Goal: Task Accomplishment & Management: Complete application form

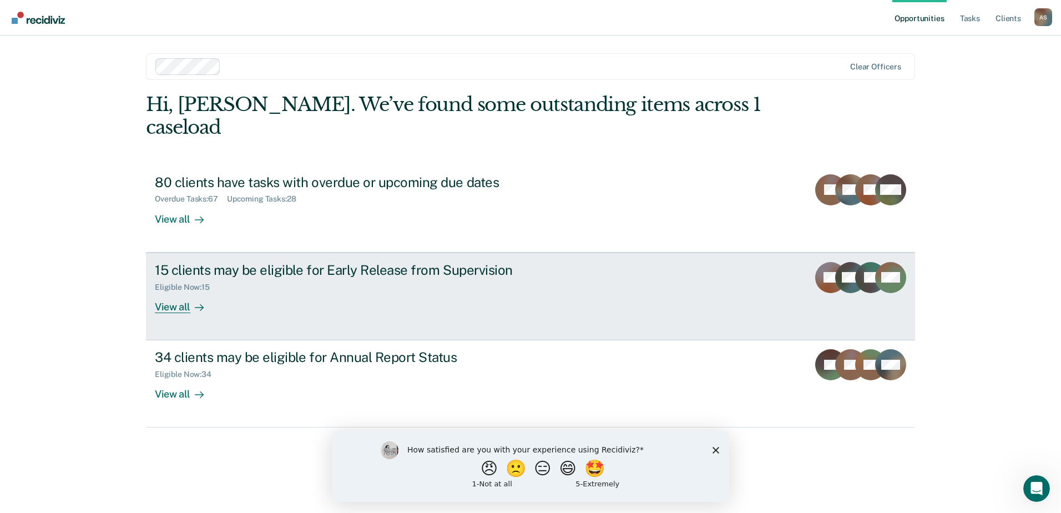
click at [169, 291] on div "View all" at bounding box center [186, 302] width 62 height 22
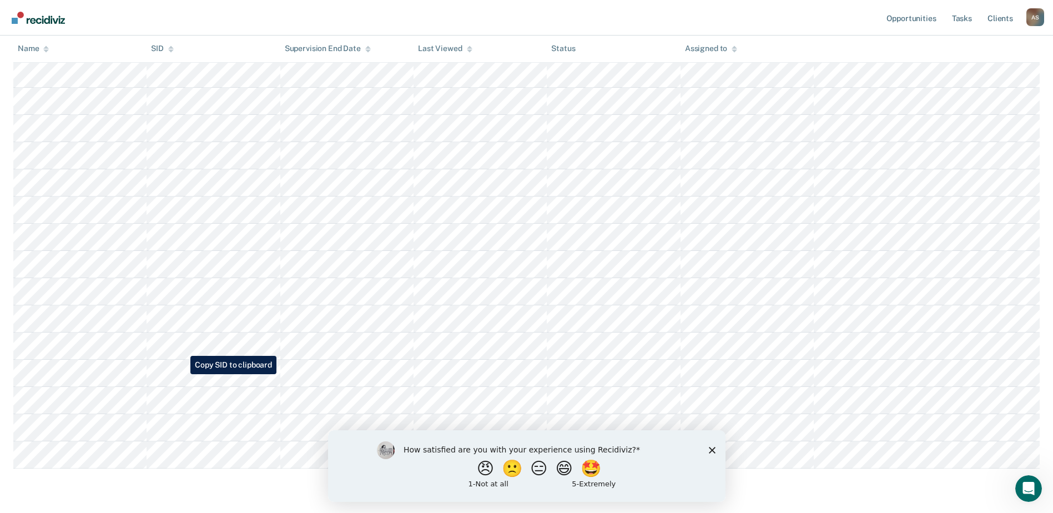
scroll to position [200, 0]
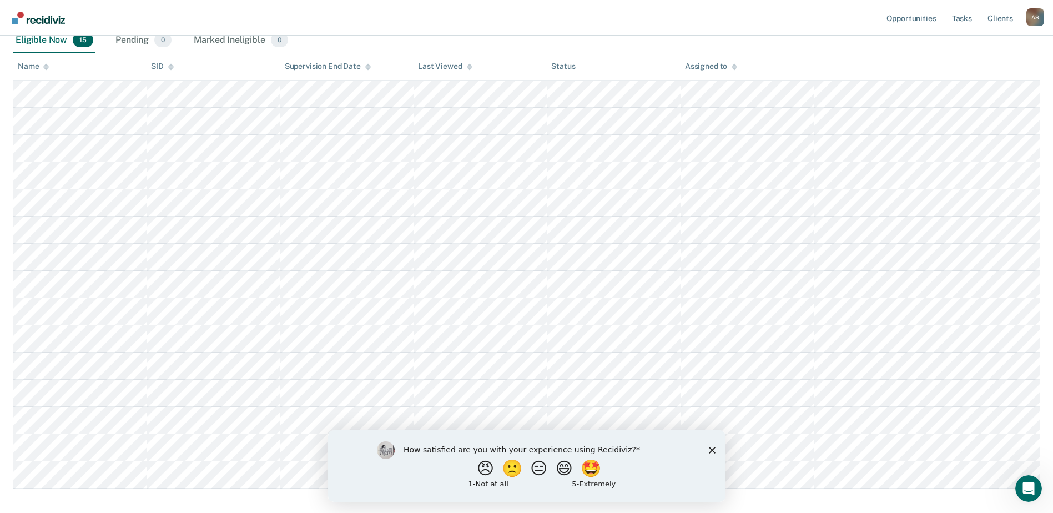
click at [706, 449] on div "How satisfied are you with your experience using Recidiviz? 😠 🙁 😑 😄 🤩 1 - Not a…" at bounding box center [525, 466] width 397 height 72
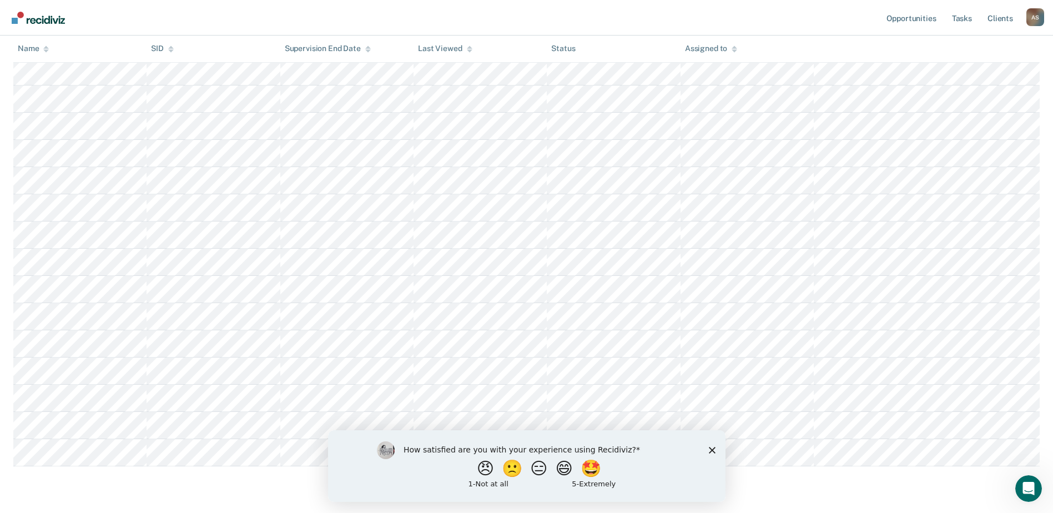
click at [709, 451] on icon "Close survey" at bounding box center [711, 449] width 7 height 7
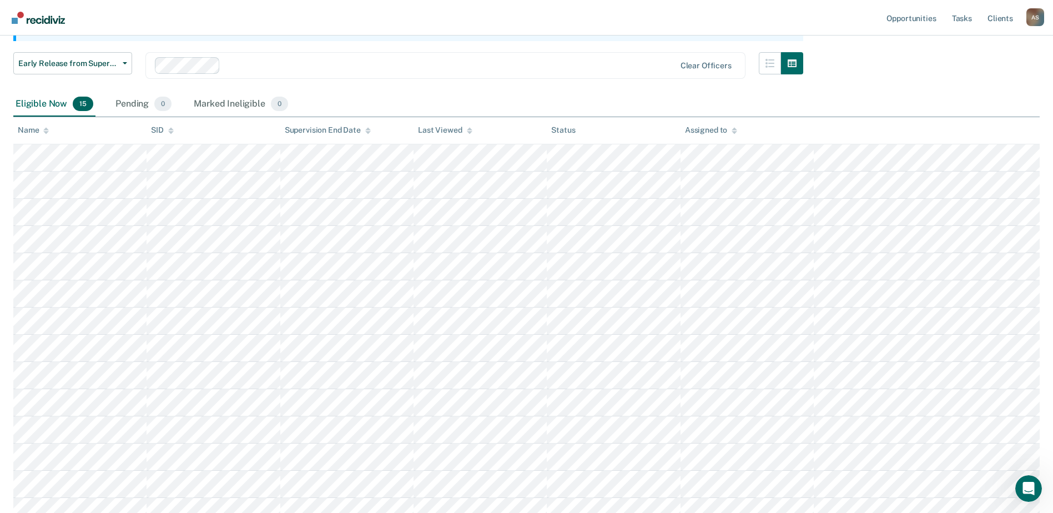
scroll to position [111, 0]
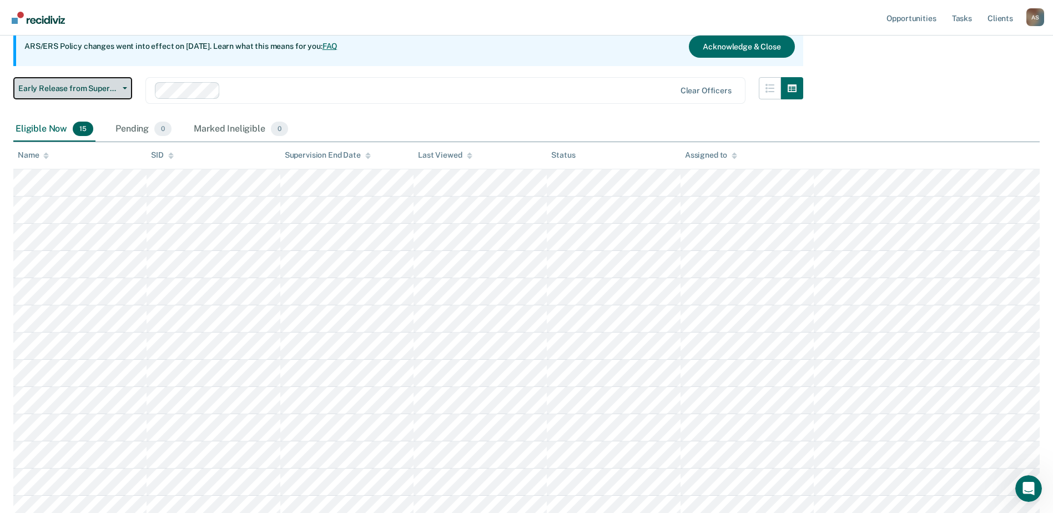
click at [89, 85] on span "Early Release from Supervision" at bounding box center [68, 88] width 100 height 9
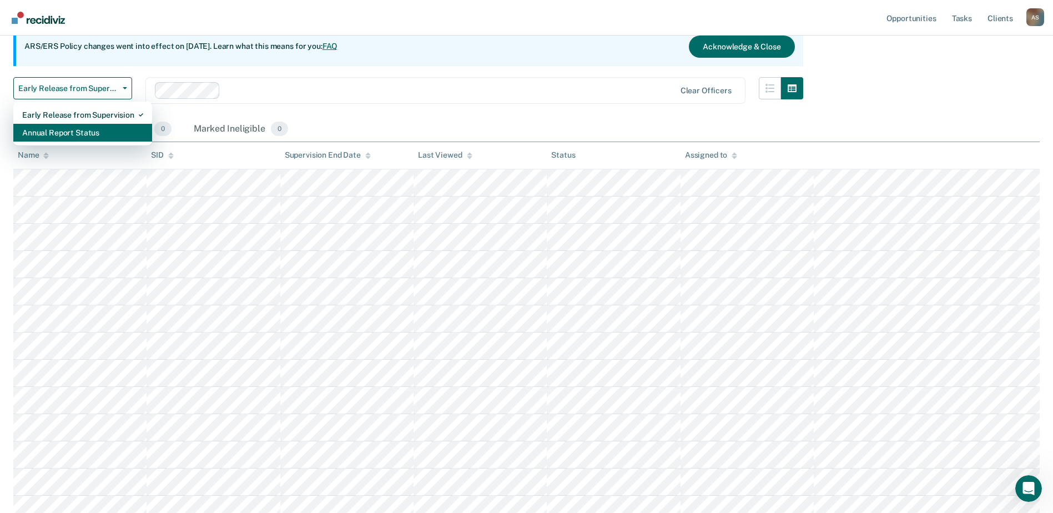
click at [96, 133] on div "Annual Report Status" at bounding box center [82, 133] width 121 height 18
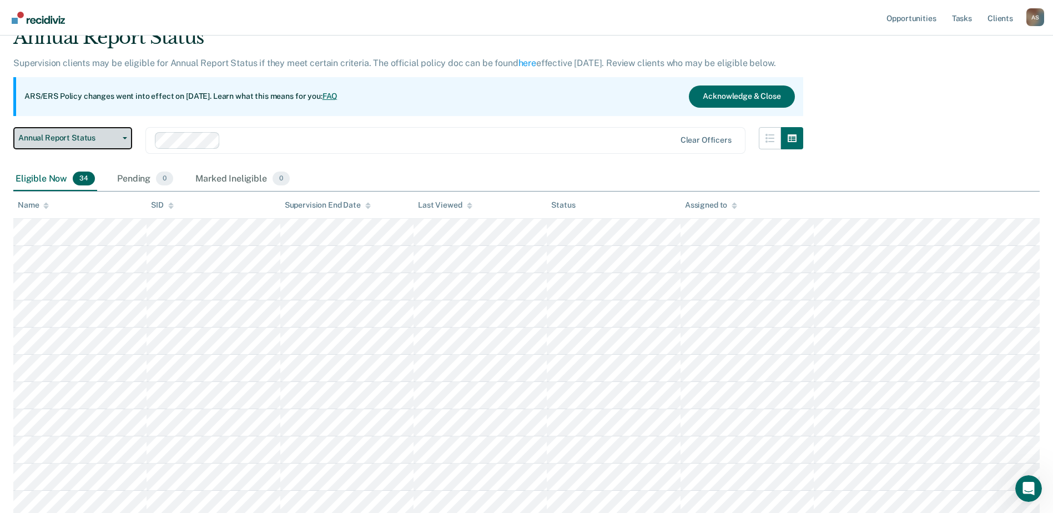
scroll to position [39, 0]
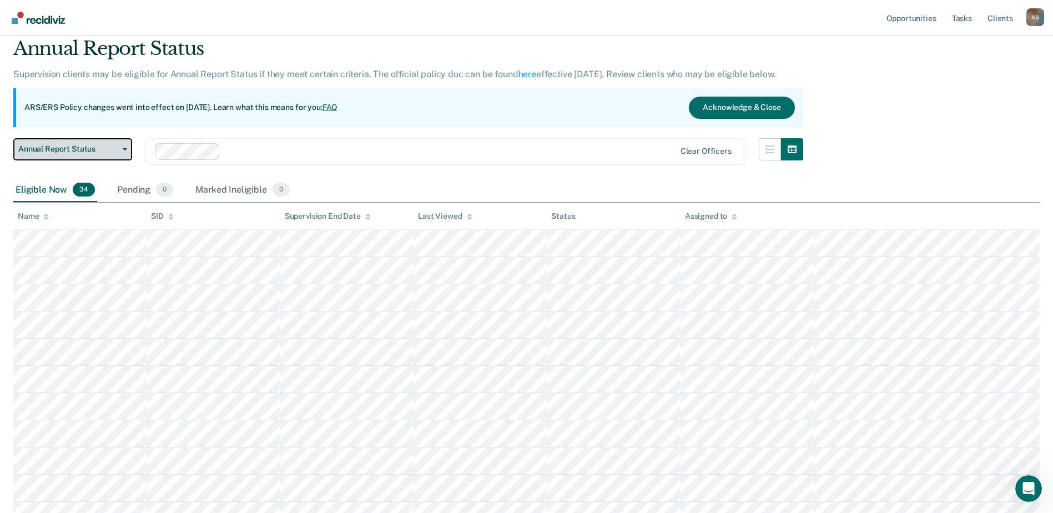
click at [84, 143] on button "Annual Report Status" at bounding box center [72, 149] width 119 height 22
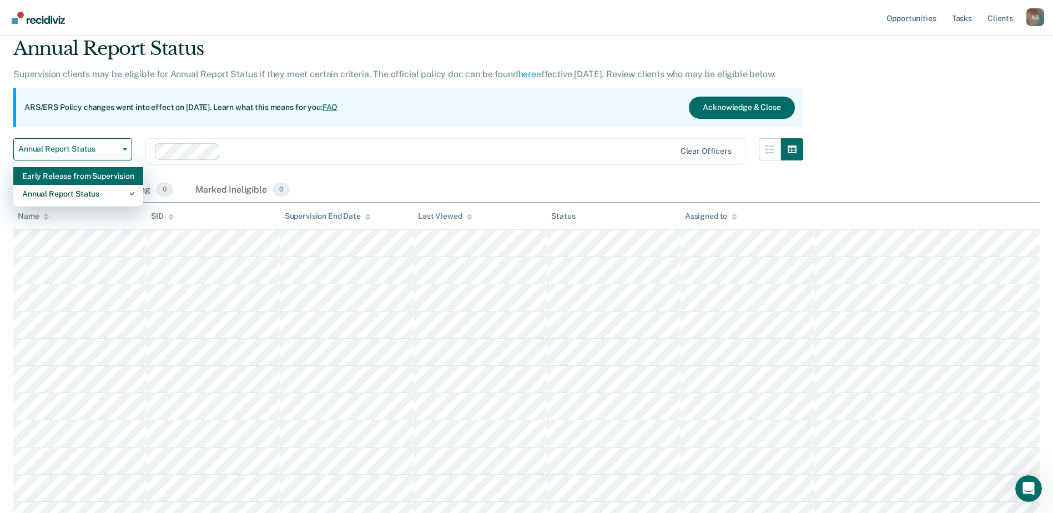
click at [90, 179] on div "Early Release from Supervision" at bounding box center [78, 176] width 112 height 18
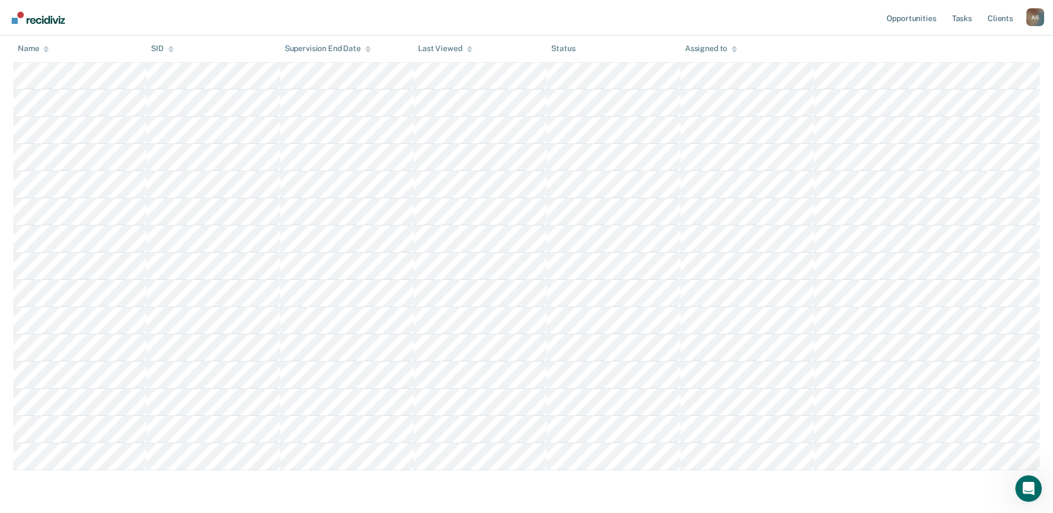
scroll to position [222, 0]
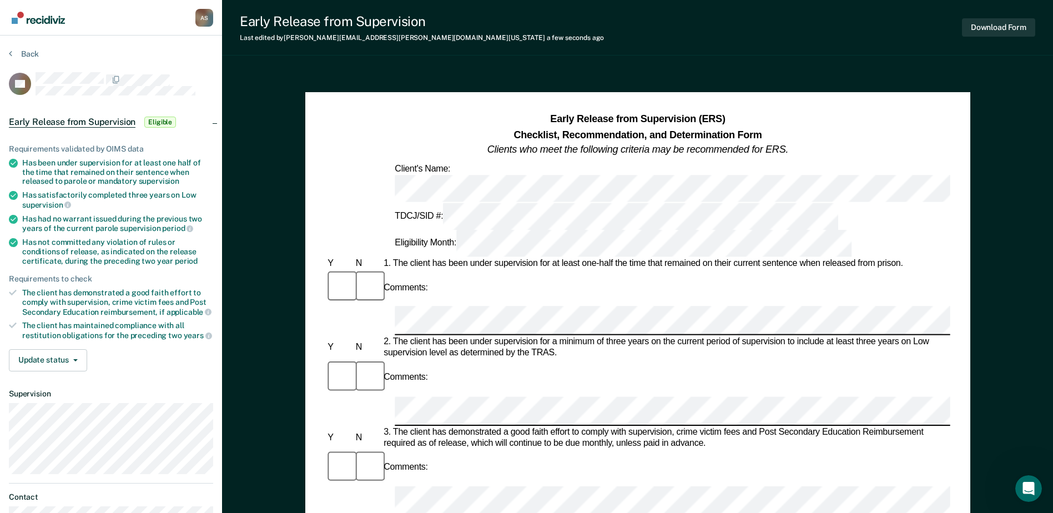
click at [392, 203] on div "TDCJ/SID #:" at bounding box center [616, 216] width 448 height 27
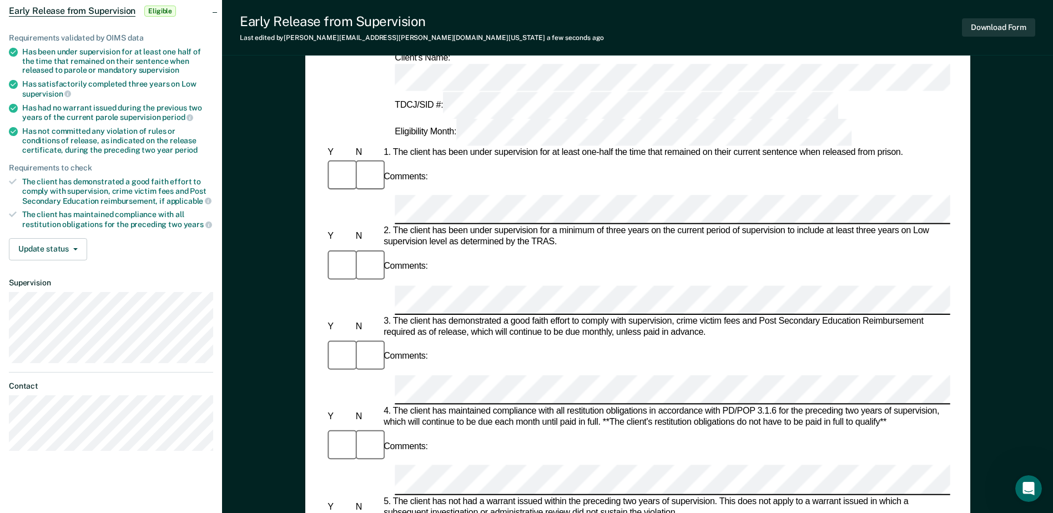
scroll to position [166, 0]
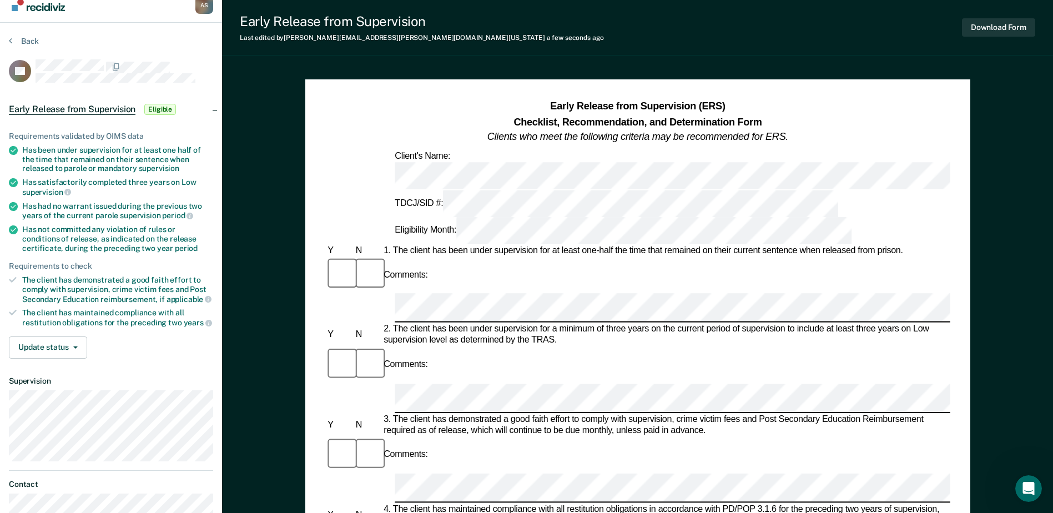
scroll to position [0, 0]
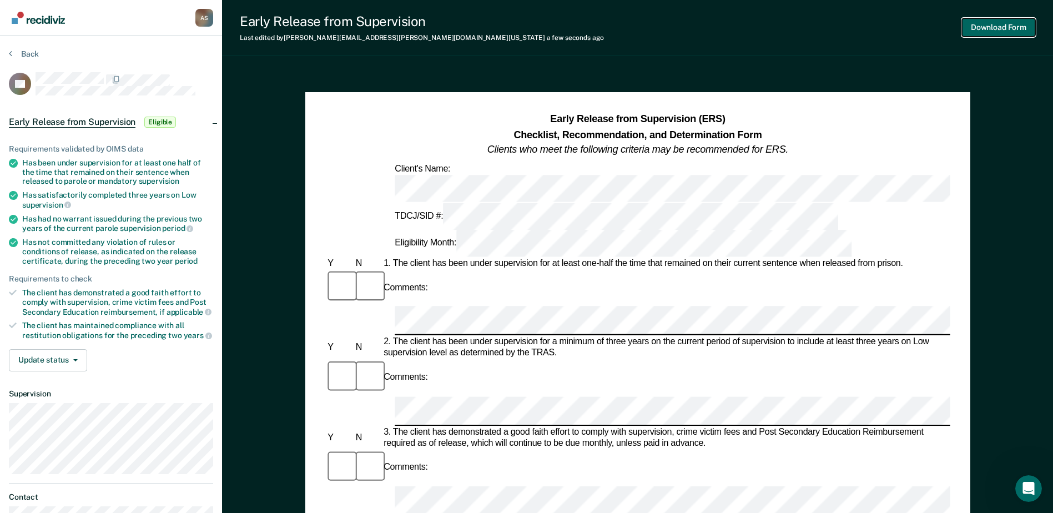
click at [1015, 29] on button "Download Form" at bounding box center [998, 27] width 73 height 18
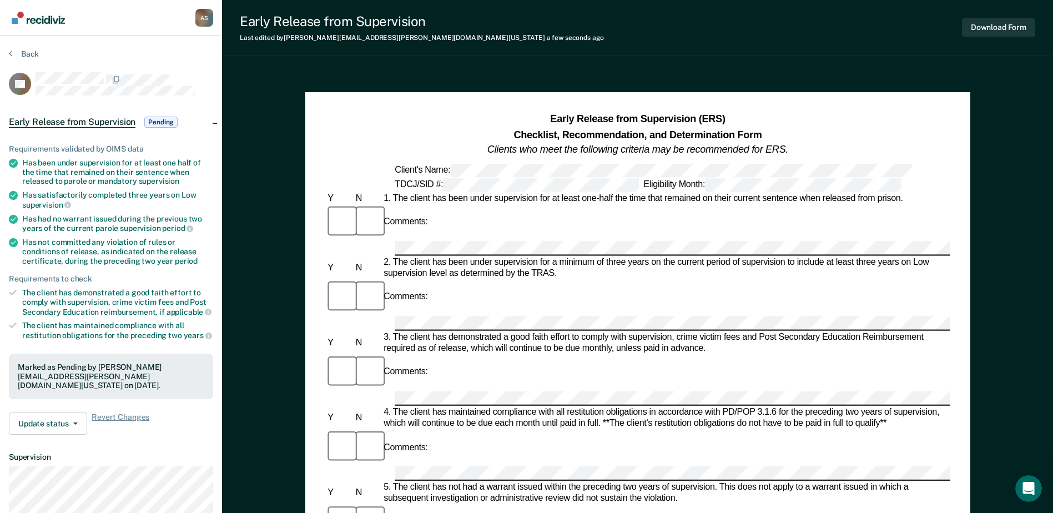
click at [372, 168] on div "Client's Name:" at bounding box center [637, 169] width 624 height 13
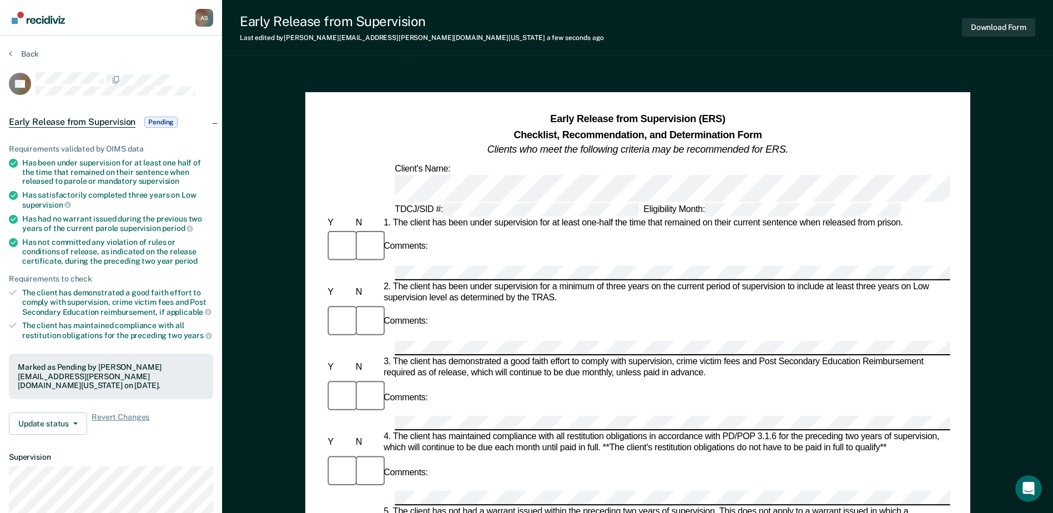
click at [425, 203] on div "TDCJ/SID #:" at bounding box center [516, 209] width 249 height 13
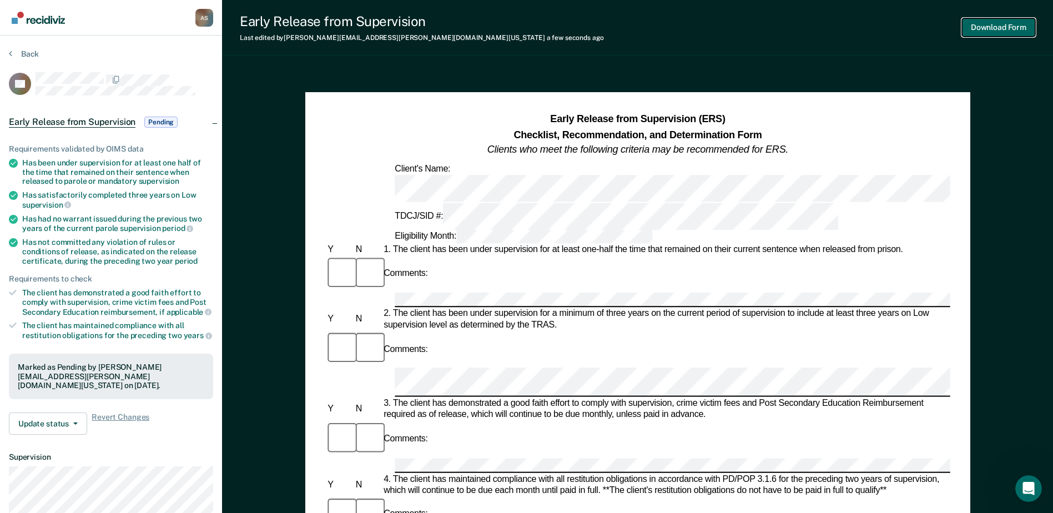
click at [1010, 21] on button "Download Form" at bounding box center [998, 27] width 73 height 18
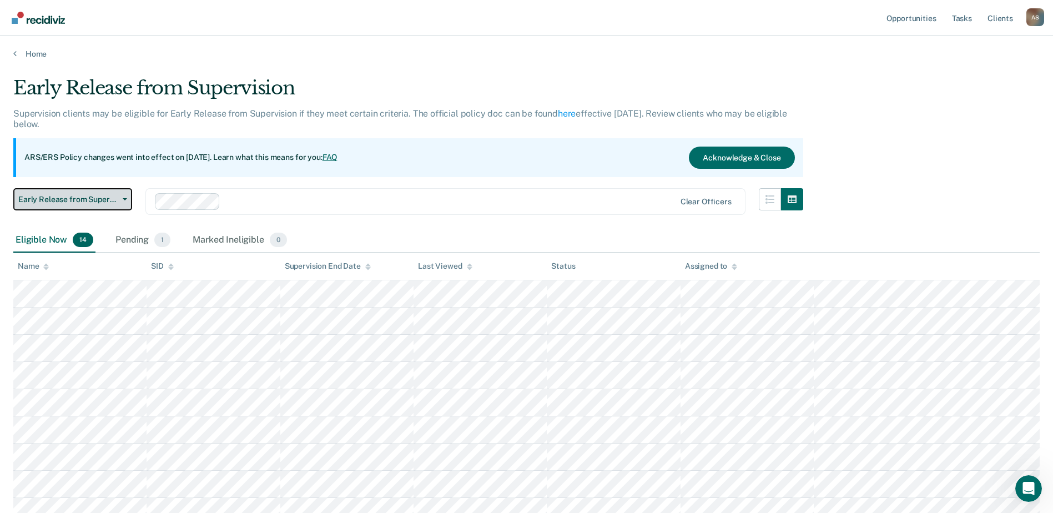
drag, startPoint x: 72, startPoint y: 195, endPoint x: 78, endPoint y: 197, distance: 6.9
click at [73, 195] on span "Early Release from Supervision" at bounding box center [68, 199] width 100 height 9
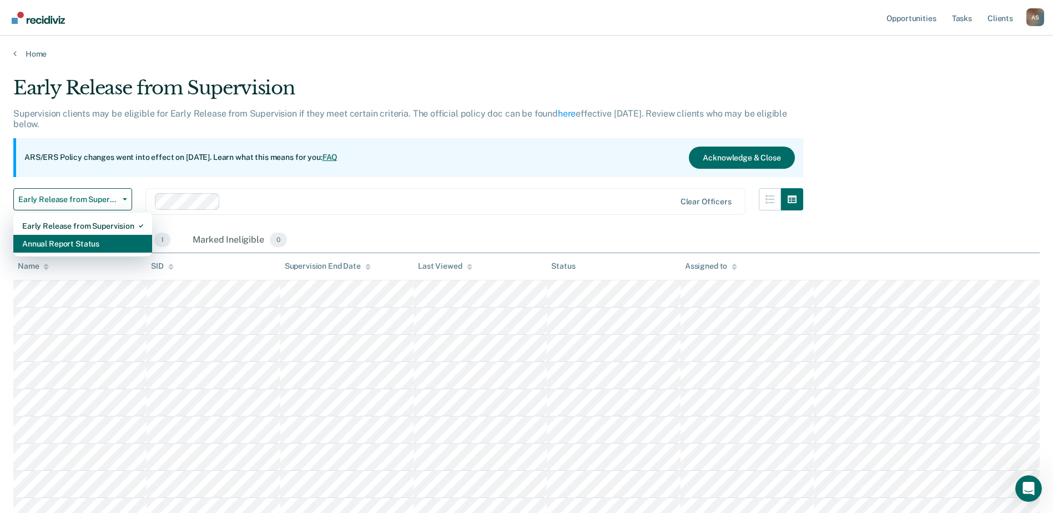
click at [98, 245] on div "Annual Report Status" at bounding box center [82, 244] width 121 height 18
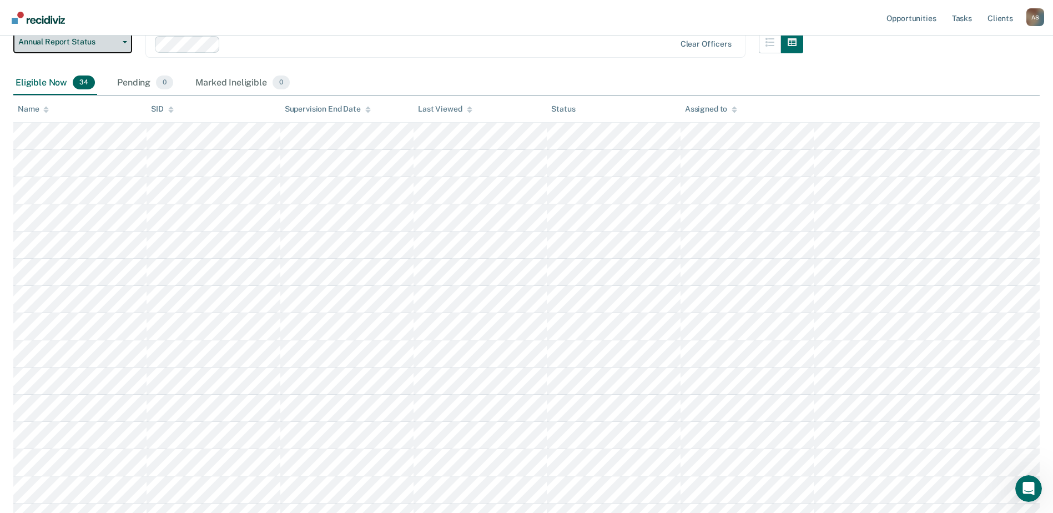
scroll to position [166, 0]
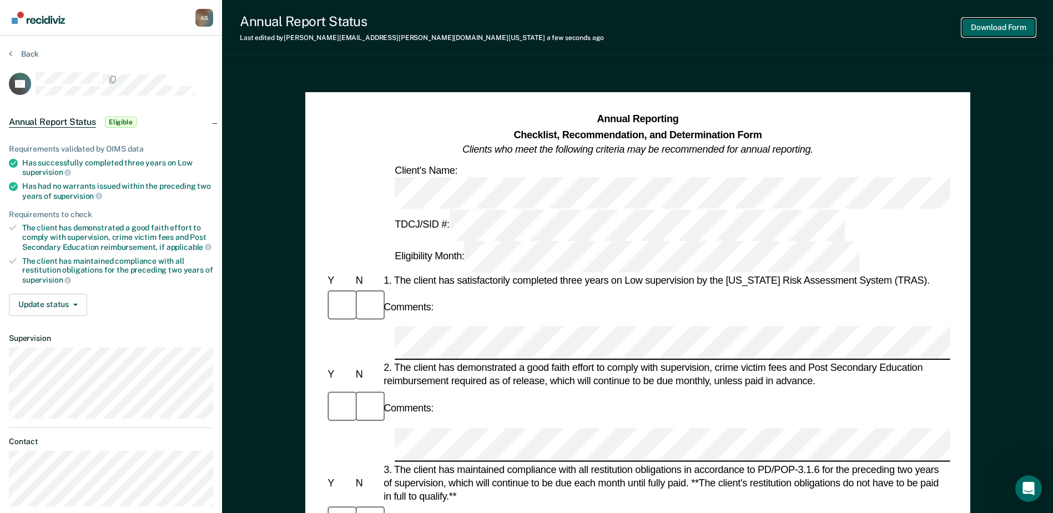
click at [996, 24] on button "Download Form" at bounding box center [998, 27] width 73 height 18
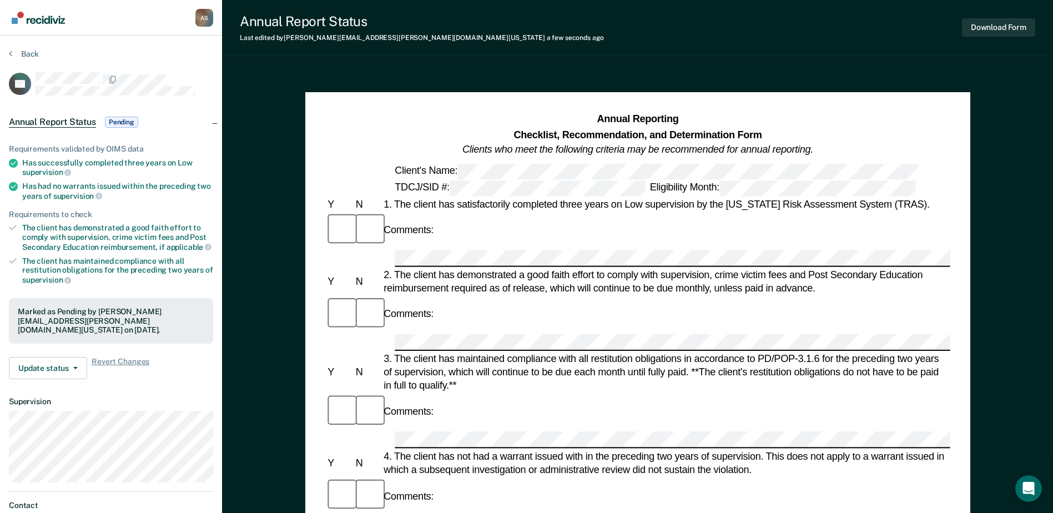
click at [651, 180] on div "Eligibility Month:" at bounding box center [782, 188] width 270 height 16
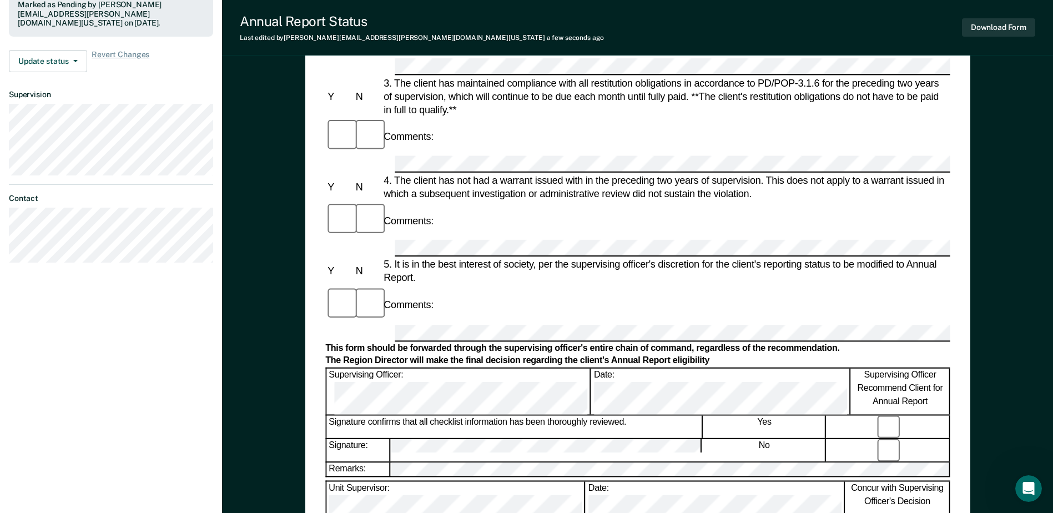
scroll to position [388, 0]
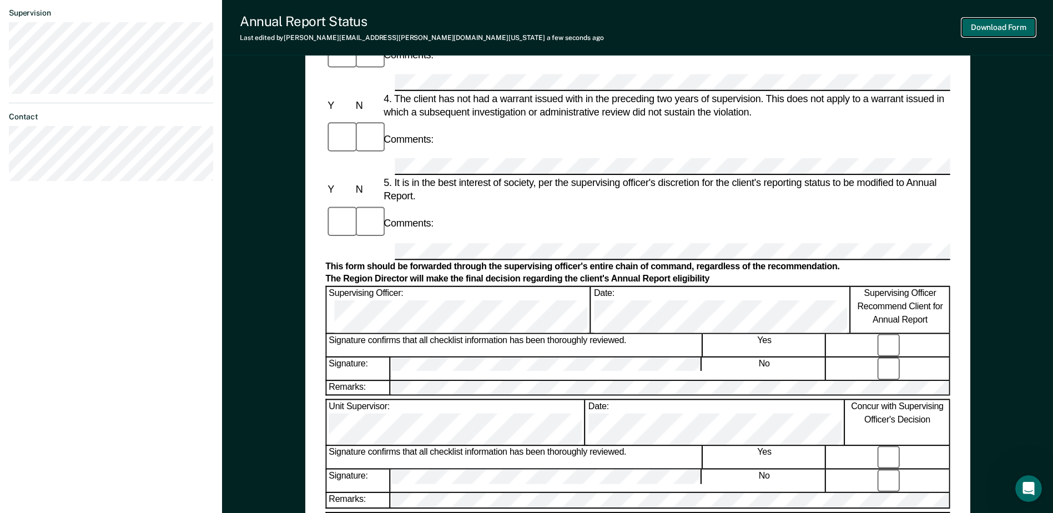
click at [984, 27] on button "Download Form" at bounding box center [998, 27] width 73 height 18
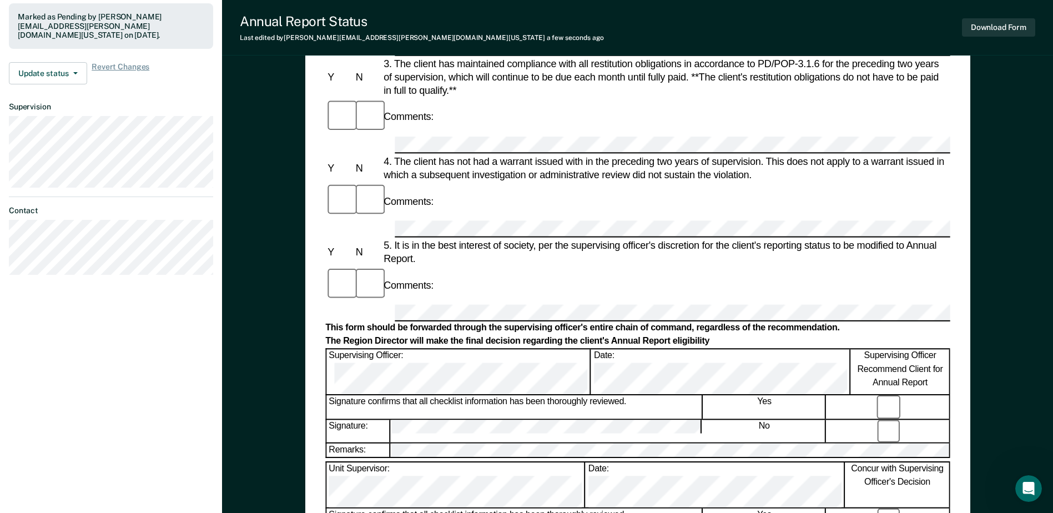
scroll to position [277, 0]
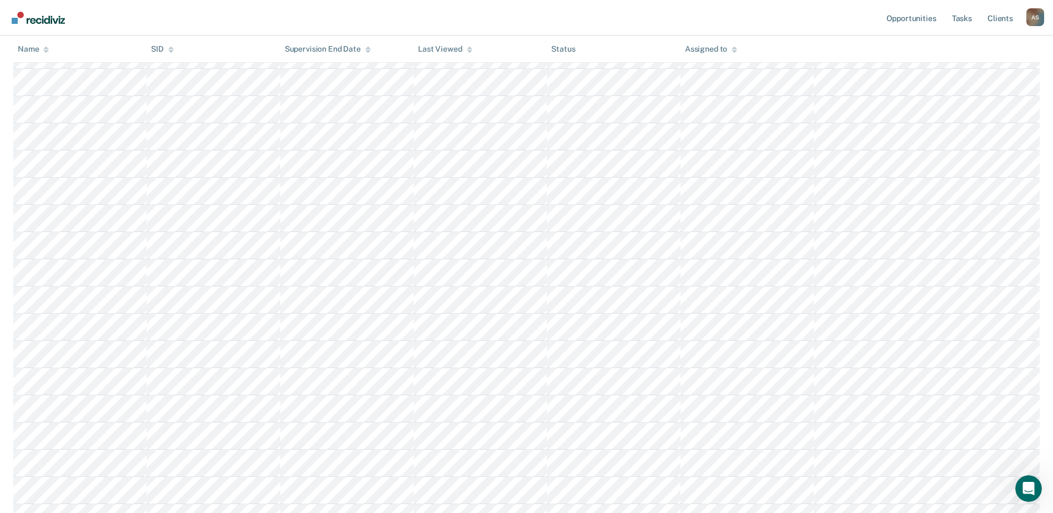
scroll to position [499, 0]
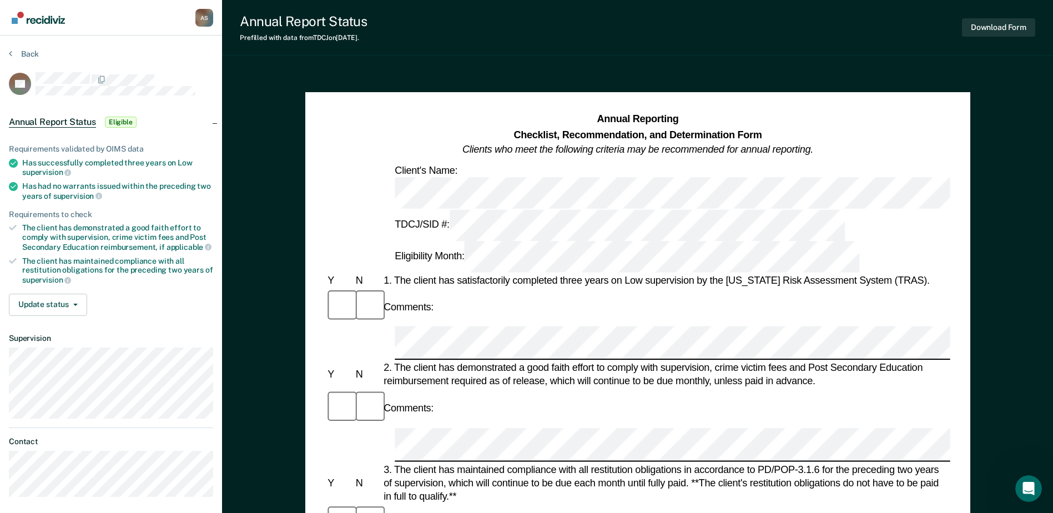
click at [617, 209] on div "TDCJ/SID #: Eligibility Month:" at bounding box center [637, 240] width 624 height 63
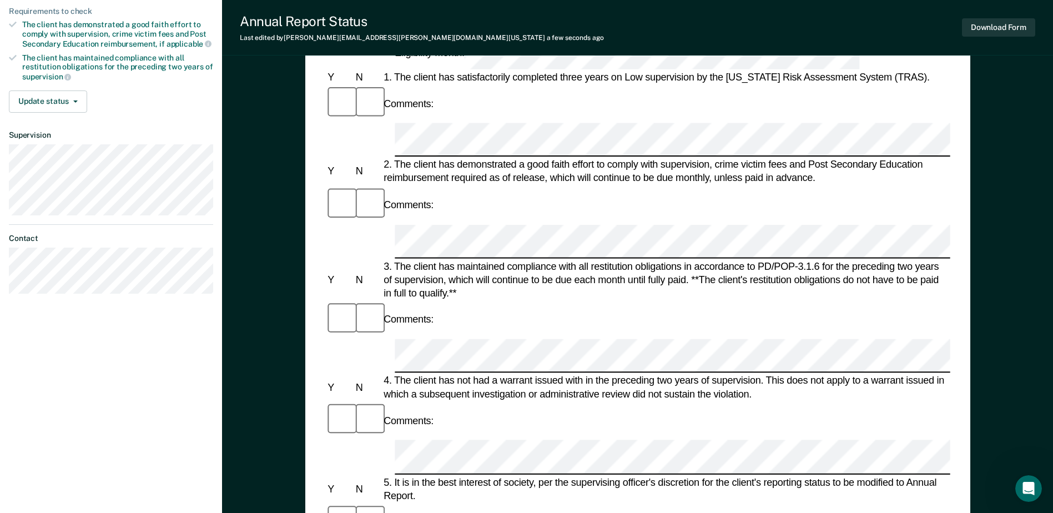
scroll to position [277, 0]
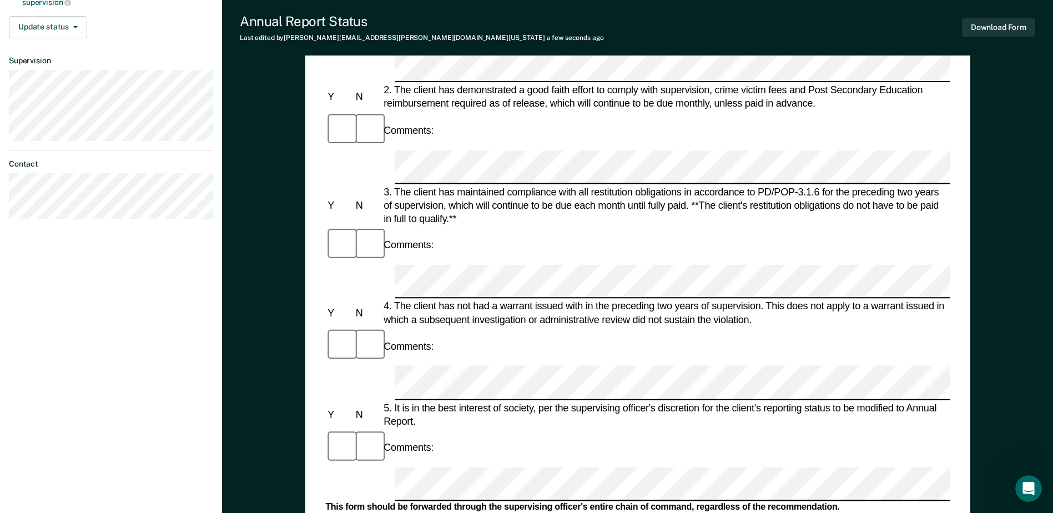
click at [555, 344] on form "Annual Reporting Checklist, Recommendation, and Determination Form Clients who …" at bounding box center [637, 468] width 624 height 1266
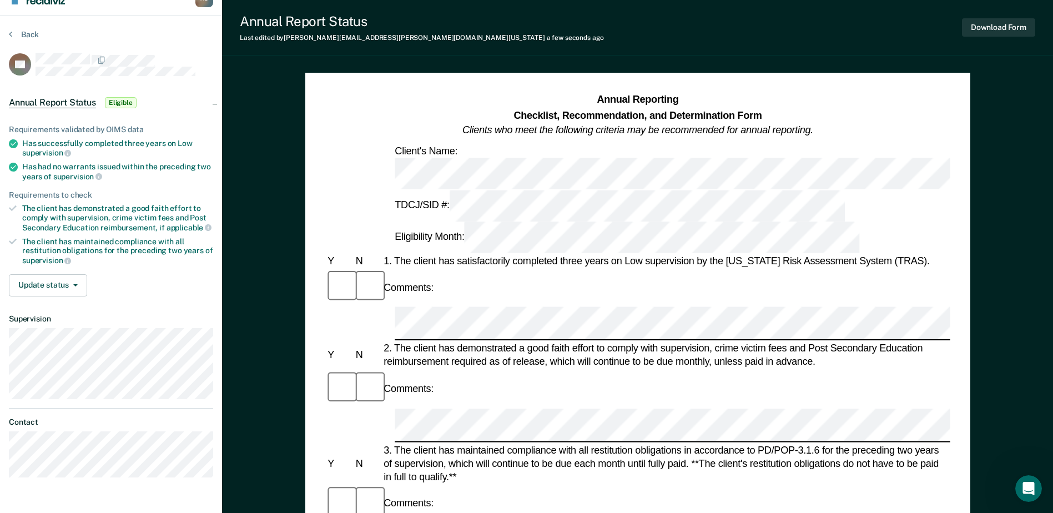
scroll to position [0, 0]
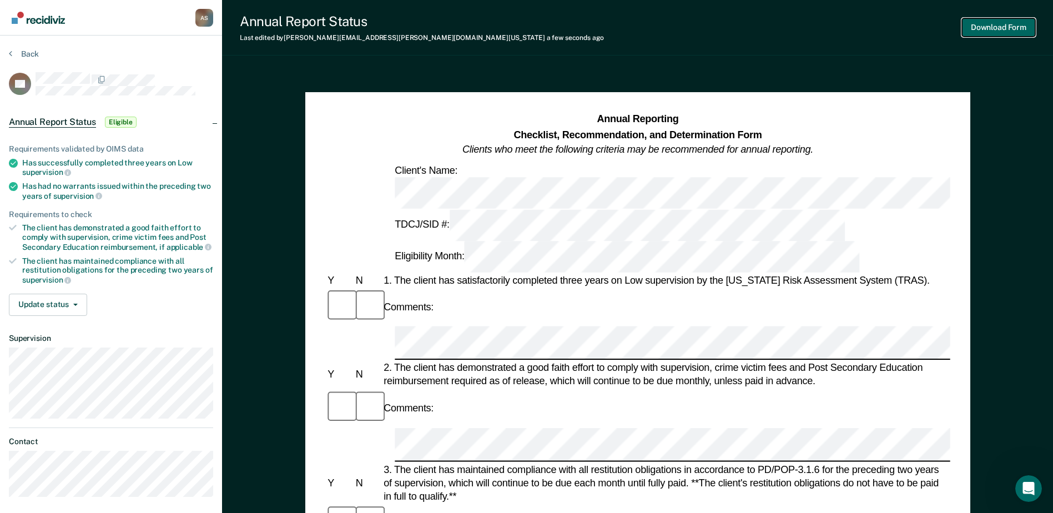
click at [986, 30] on button "Download Form" at bounding box center [998, 27] width 73 height 18
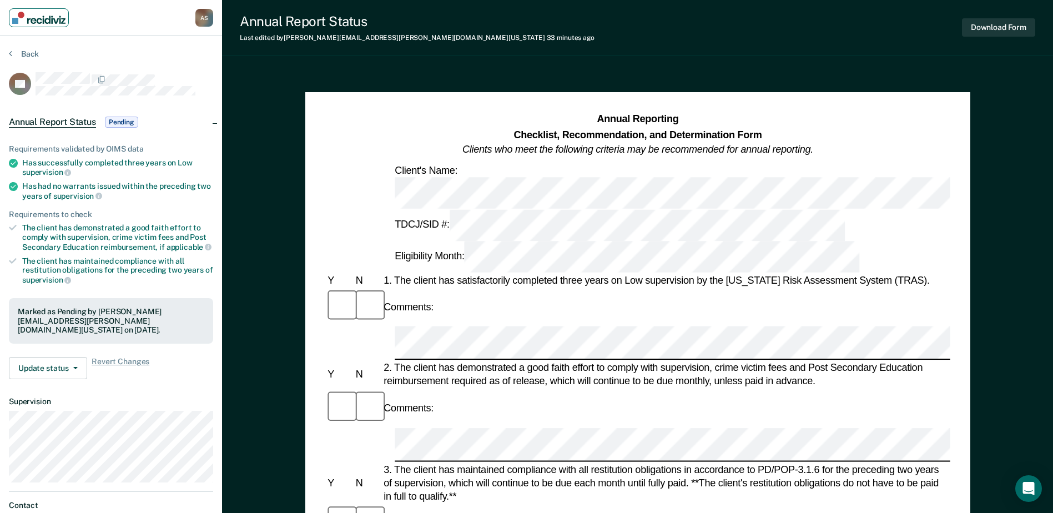
click at [38, 16] on img "Main navigation" at bounding box center [38, 18] width 53 height 12
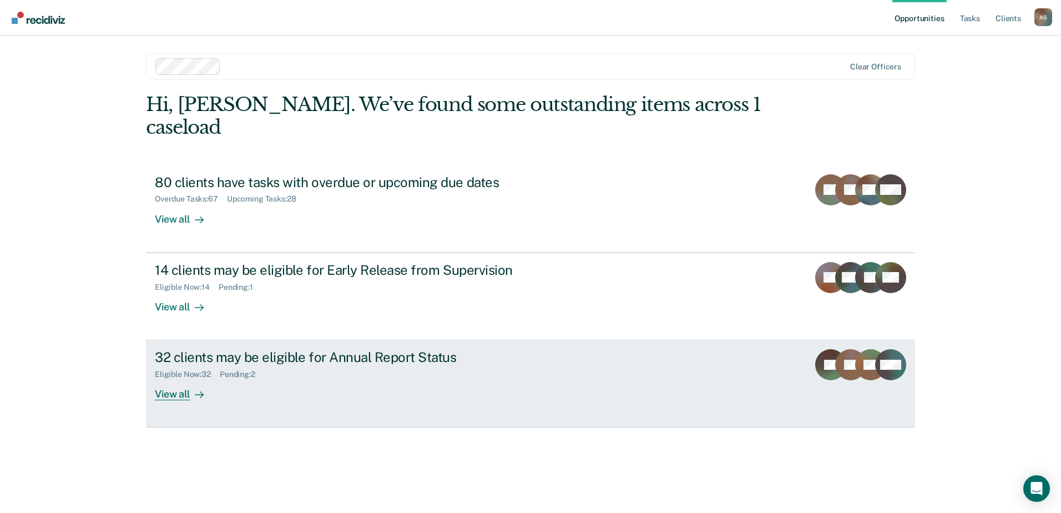
click at [284, 365] on div "Eligible Now : 32 Pending : 2" at bounding box center [350, 372] width 390 height 14
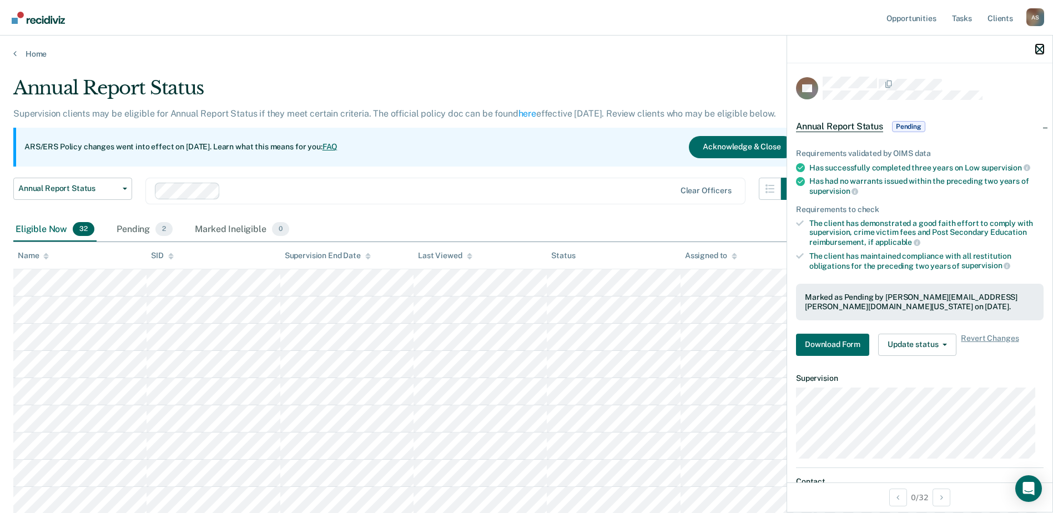
click at [1035, 50] on icon "button" at bounding box center [1039, 50] width 8 height 8
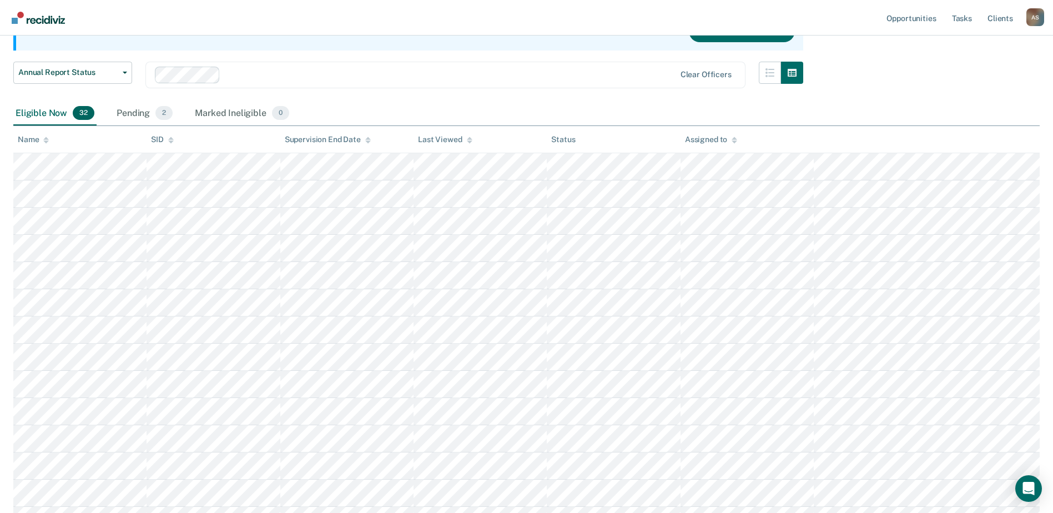
scroll to position [96, 0]
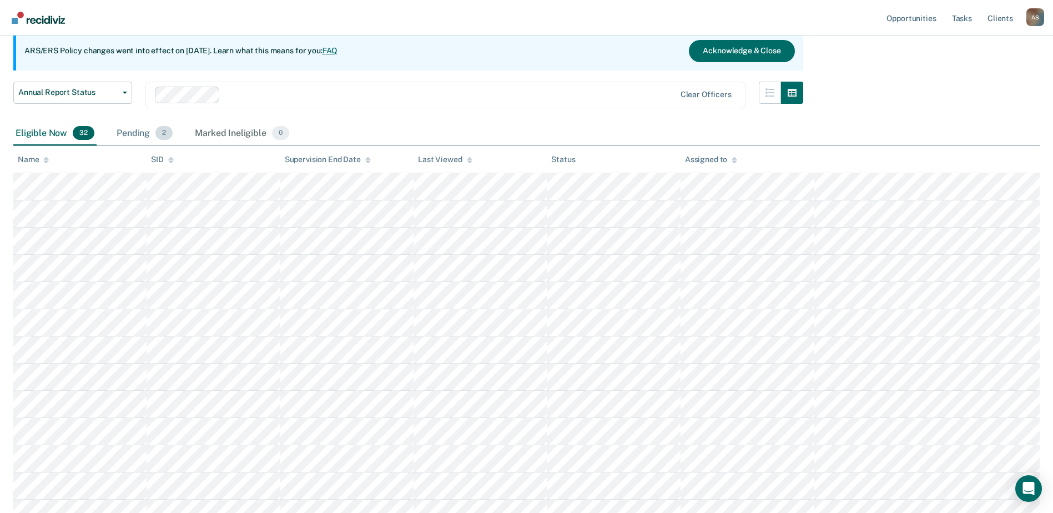
click at [134, 133] on div "Pending 2" at bounding box center [144, 134] width 60 height 24
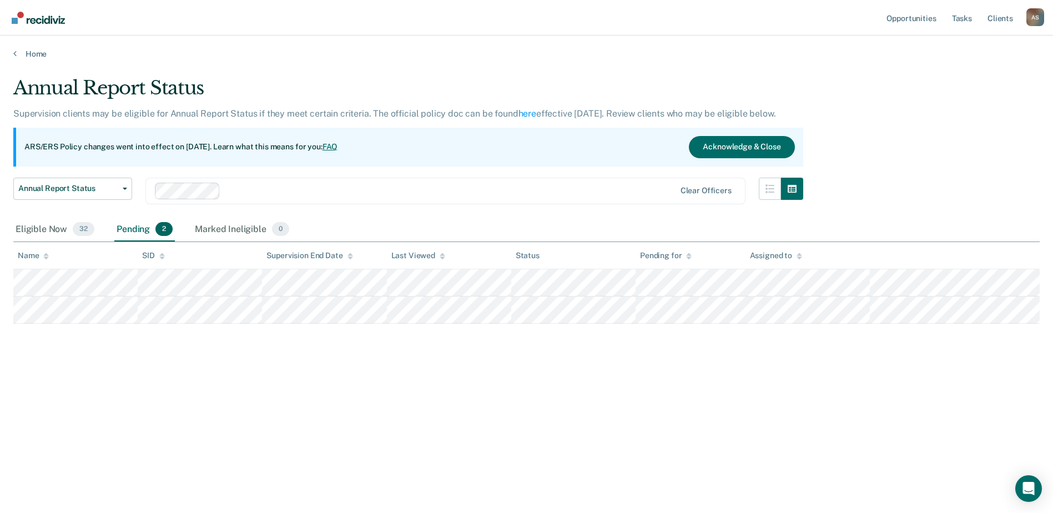
scroll to position [0, 0]
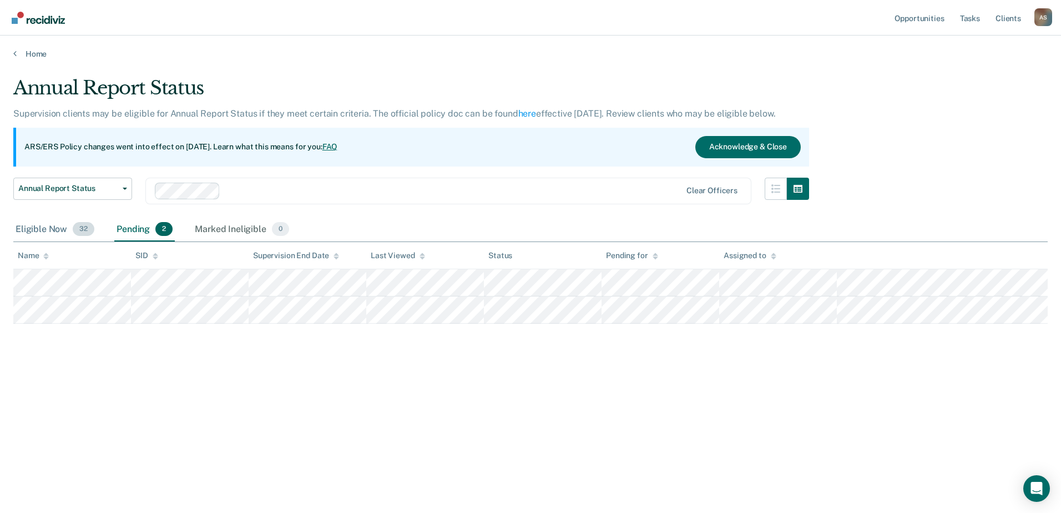
click at [57, 227] on div "Eligible Now 32" at bounding box center [54, 230] width 83 height 24
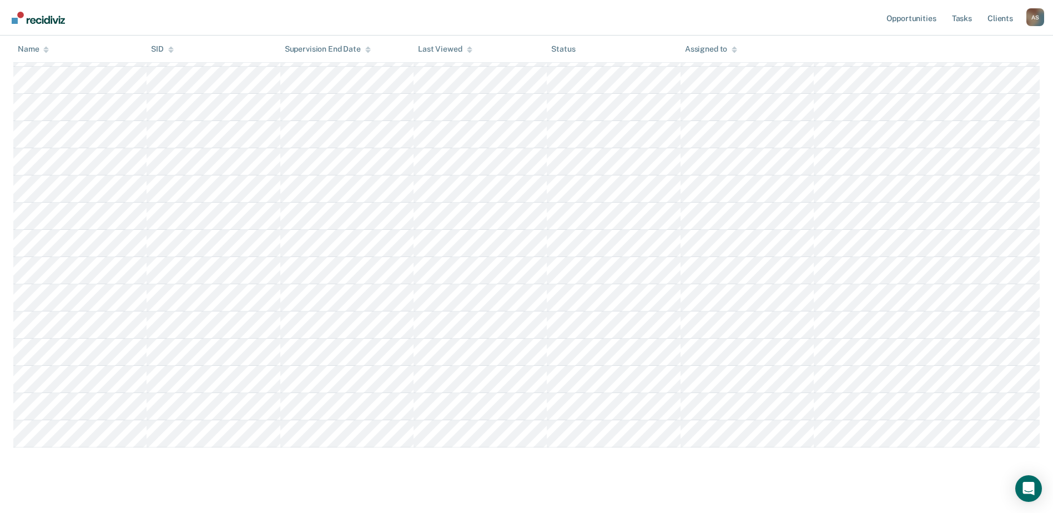
scroll to position [706, 0]
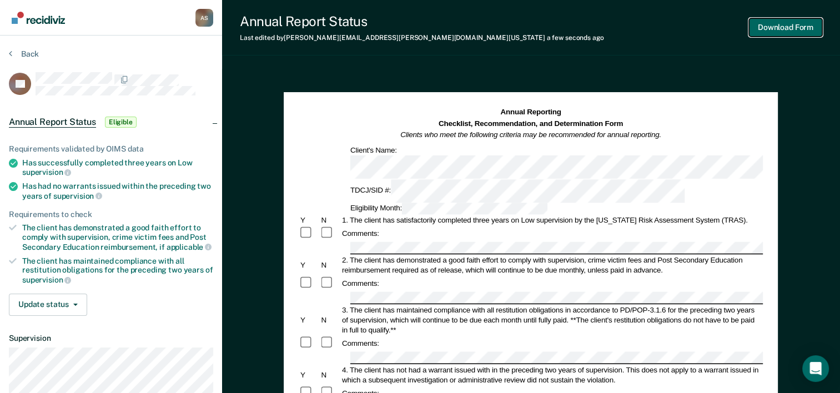
click at [798, 28] on button "Download Form" at bounding box center [785, 27] width 73 height 18
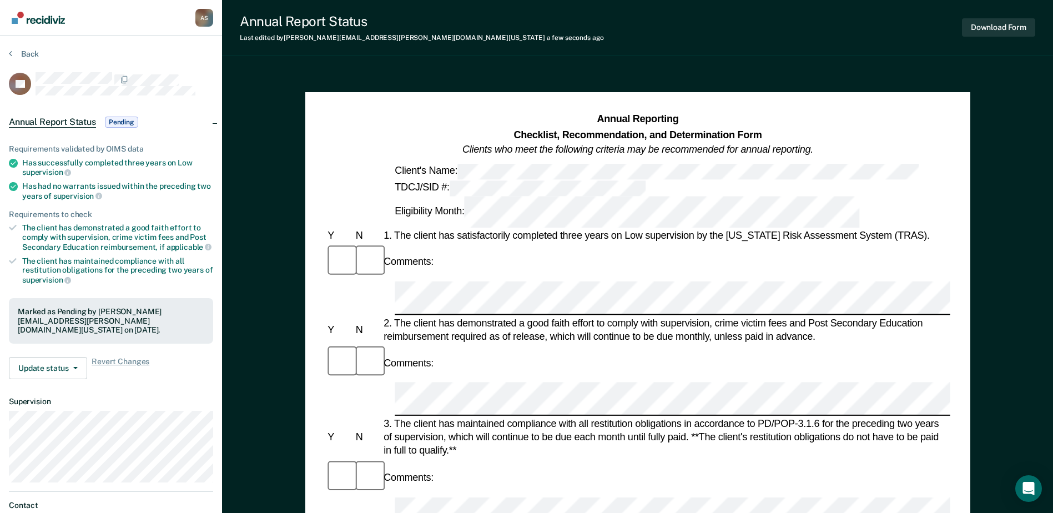
click at [144, 131] on div "Akia Smith A S Profile How it works Log Out Back LS Annual Report Status Pendin…" at bounding box center [526, 497] width 1053 height 994
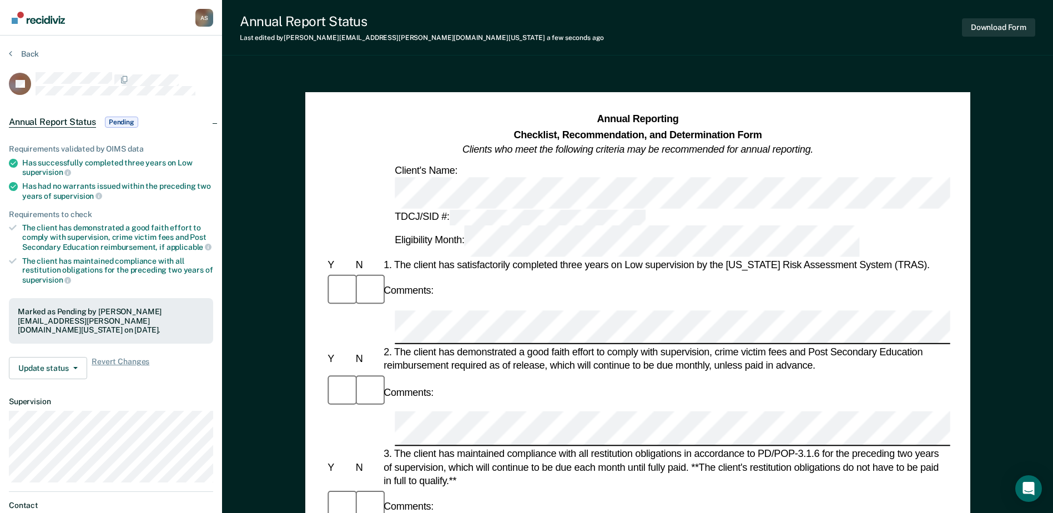
drag, startPoint x: 575, startPoint y: 200, endPoint x: 564, endPoint y: 197, distance: 11.6
click at [575, 257] on div "1. The client has satisfactorily completed three years on Low supervision by th…" at bounding box center [665, 263] width 569 height 13
click at [197, 139] on div "Akia Smith A S Profile How it works Log Out Back LS Annual Report Status Pendin…" at bounding box center [526, 497] width 1053 height 994
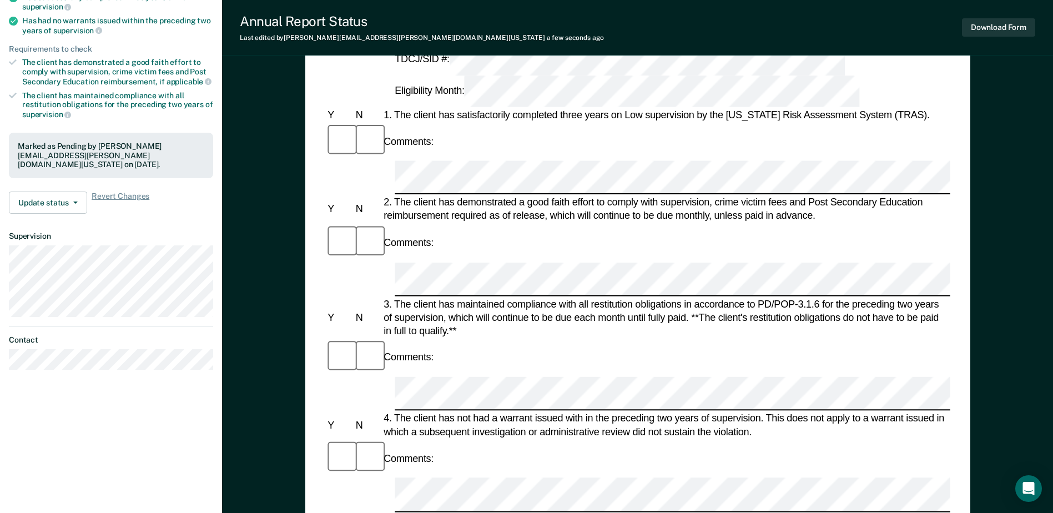
scroll to position [166, 0]
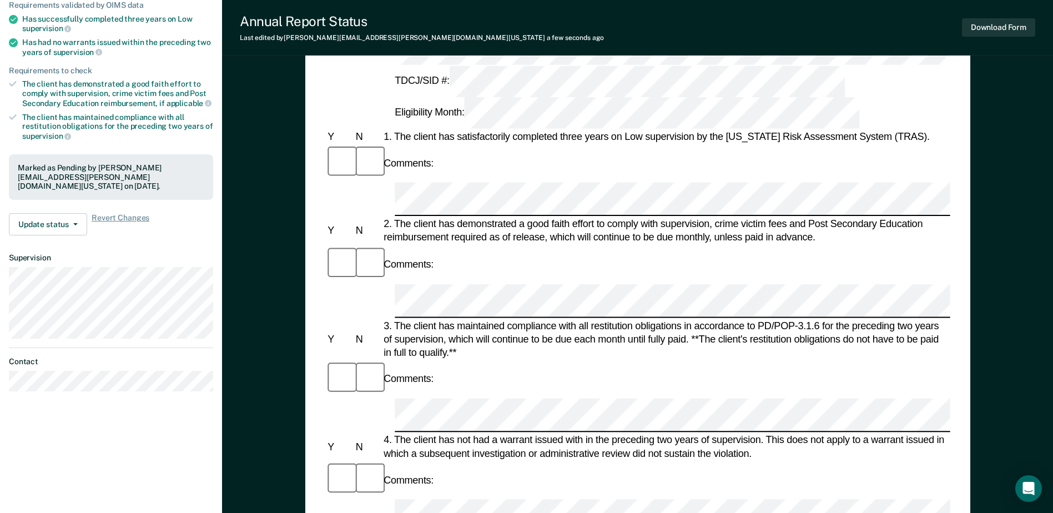
scroll to position [0, 0]
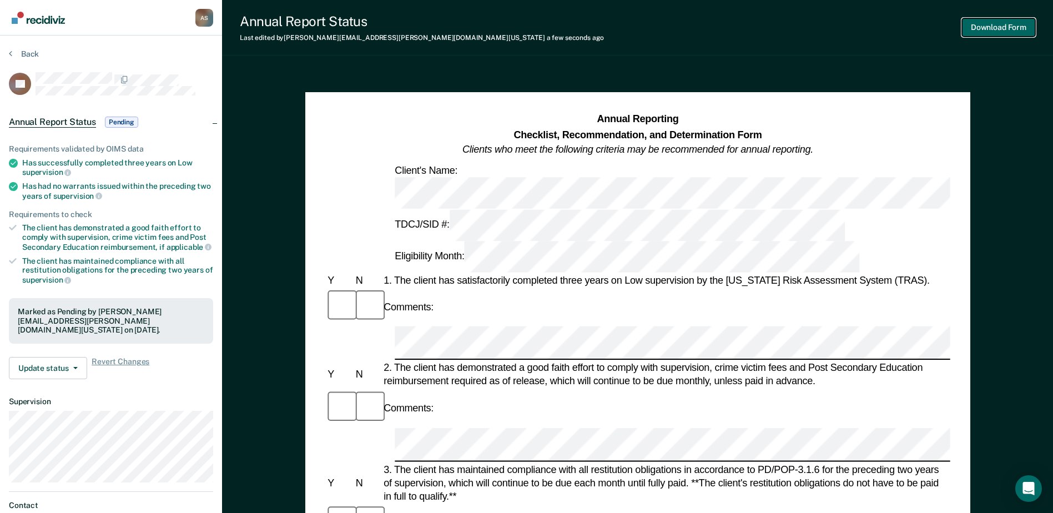
click at [984, 27] on button "Download Form" at bounding box center [998, 27] width 73 height 18
